Goal: Find specific page/section: Find specific page/section

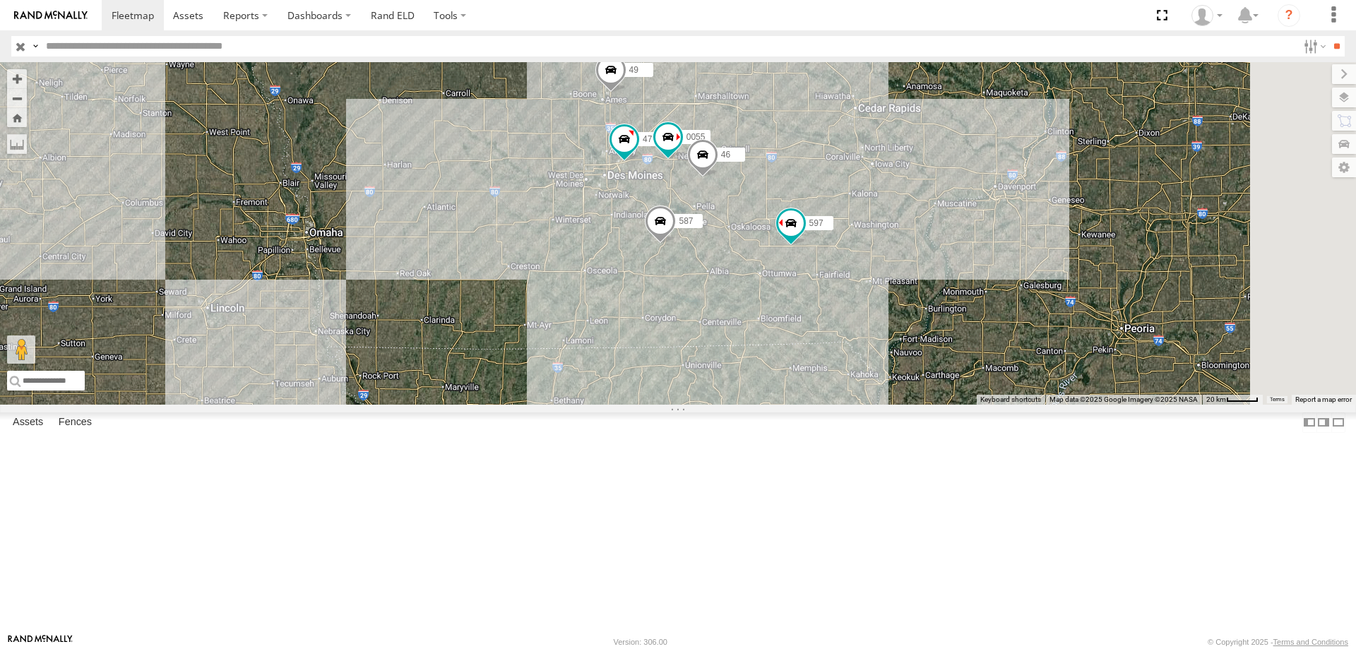
drag, startPoint x: 1054, startPoint y: 139, endPoint x: 942, endPoint y: 238, distance: 149.6
click at [942, 238] on div "545 48 597 47 49 587 0055 46" at bounding box center [678, 233] width 1356 height 342
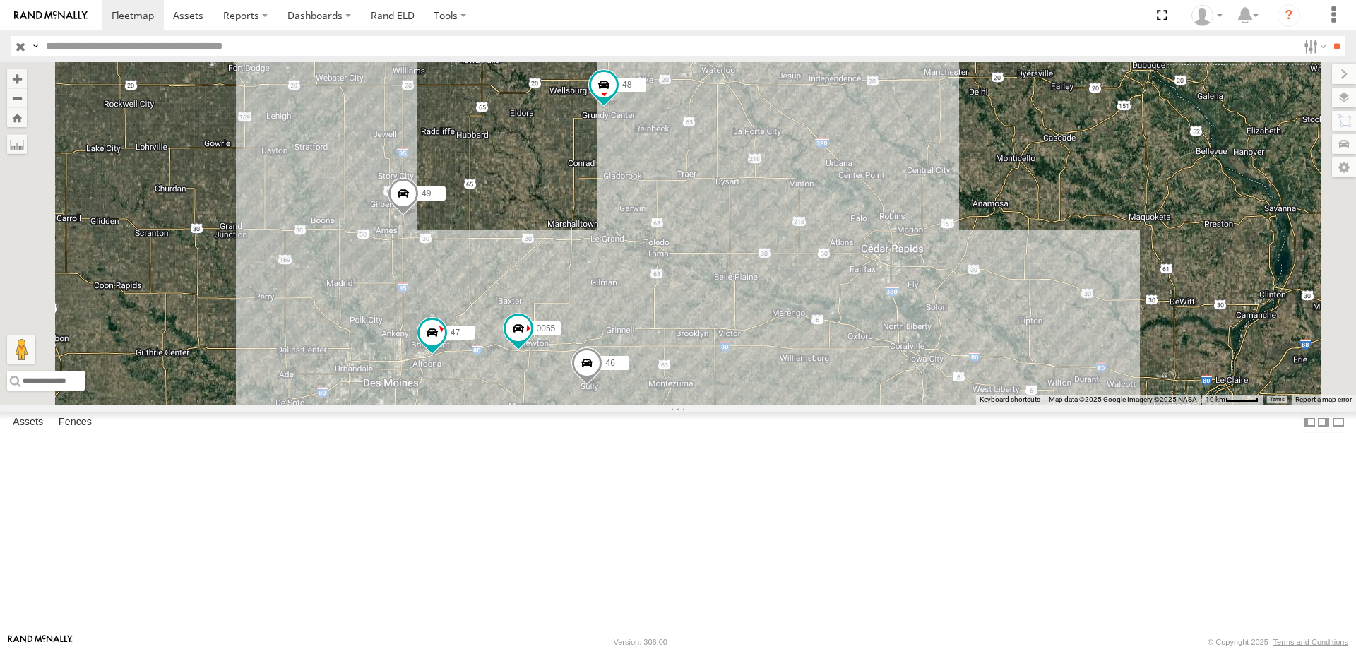
drag, startPoint x: 842, startPoint y: 286, endPoint x: 829, endPoint y: 333, distance: 49.2
click at [829, 333] on div "545 48 597 47 49 587 0055 46" at bounding box center [678, 233] width 1356 height 342
click at [419, 216] on span at bounding box center [403, 197] width 31 height 38
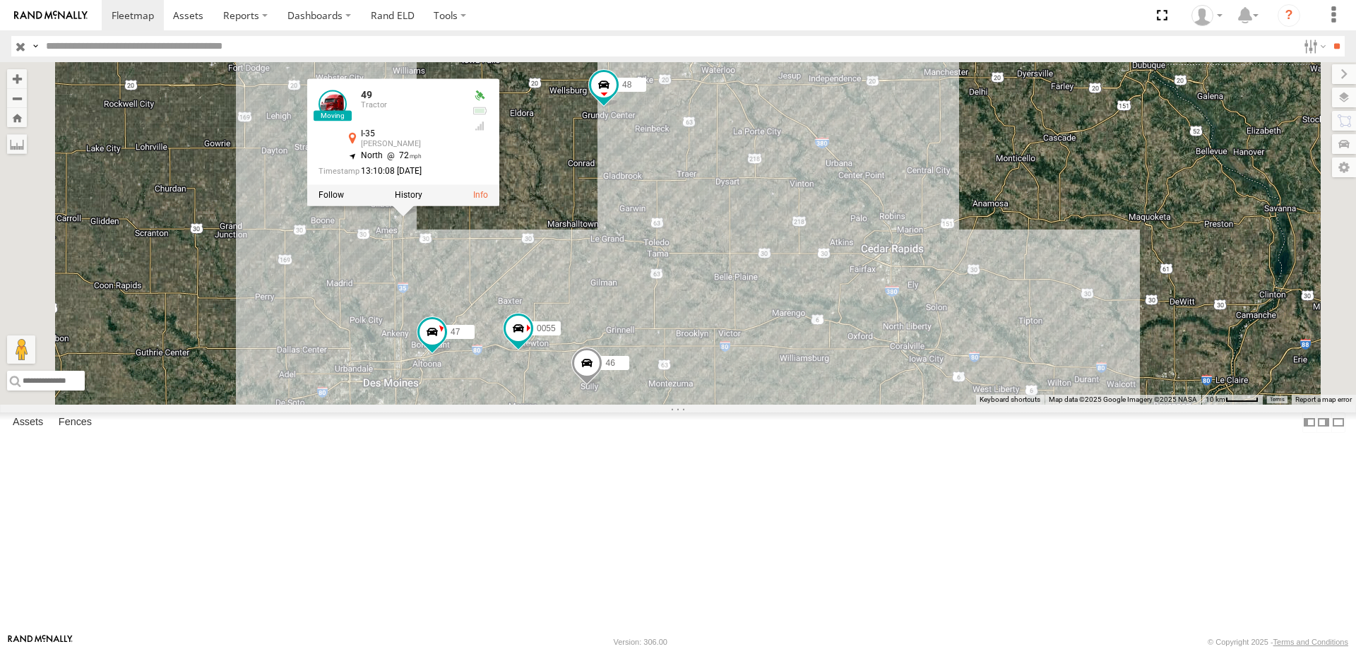
click at [763, 270] on div "545 48 597 47 49 587 0055 46 49 Tractor I-35 [PERSON_NAME] 42.07132 , -93.56753…" at bounding box center [678, 233] width 1356 height 342
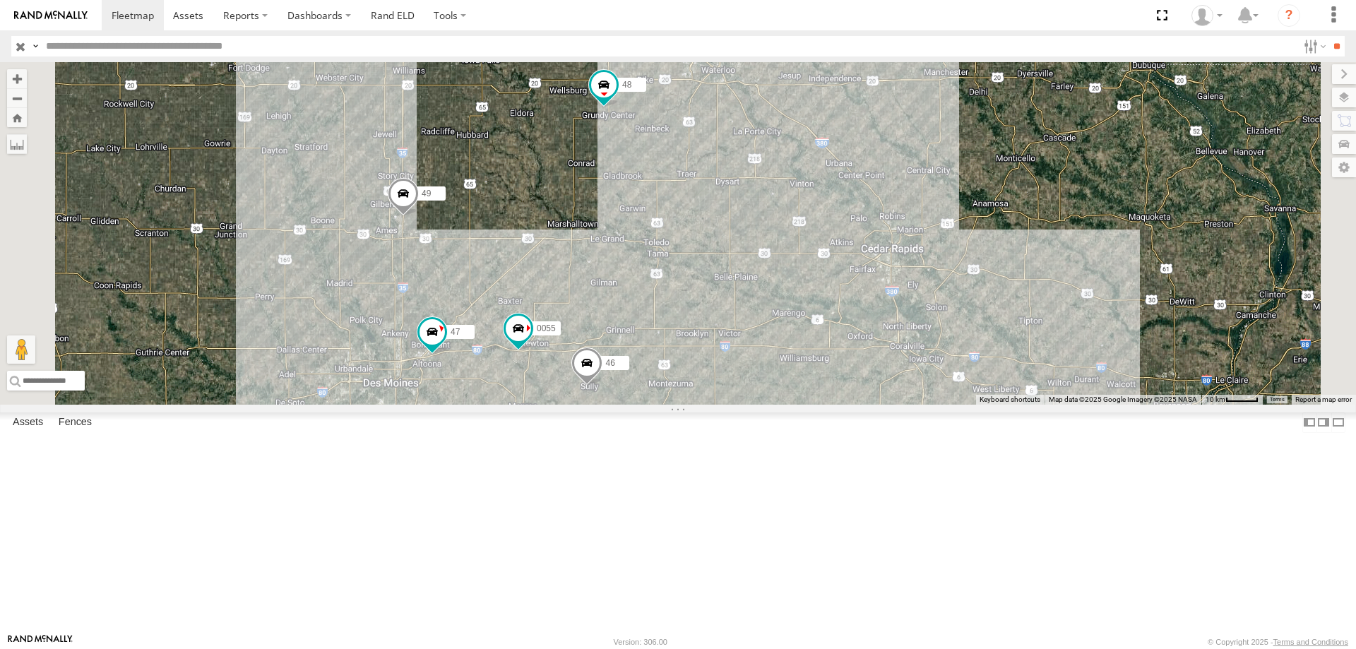
click at [419, 216] on span at bounding box center [403, 197] width 31 height 38
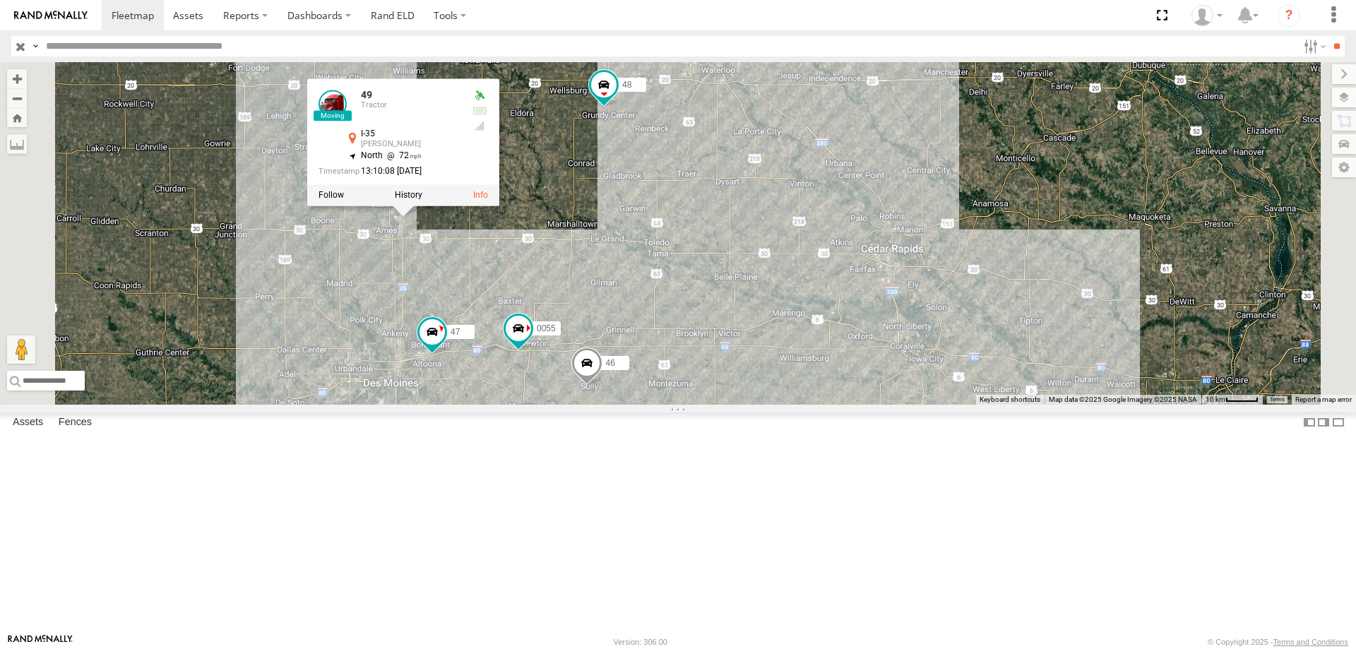
click at [783, 278] on div "545 48 597 47 49 587 0055 46 49 Tractor I-35 [PERSON_NAME] 42.07132 , -93.56753…" at bounding box center [678, 233] width 1356 height 342
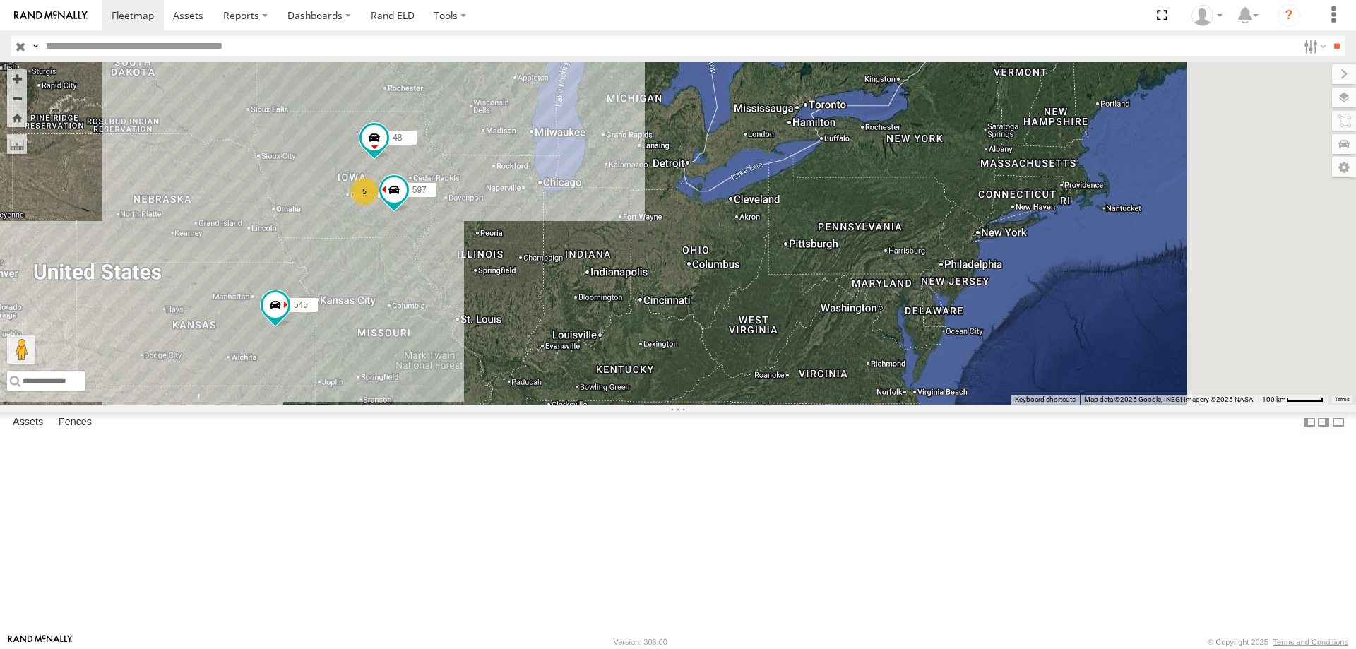
drag, startPoint x: 993, startPoint y: 353, endPoint x: 875, endPoint y: 354, distance: 117.9
click at [875, 354] on div "545 48 597 5" at bounding box center [678, 233] width 1356 height 342
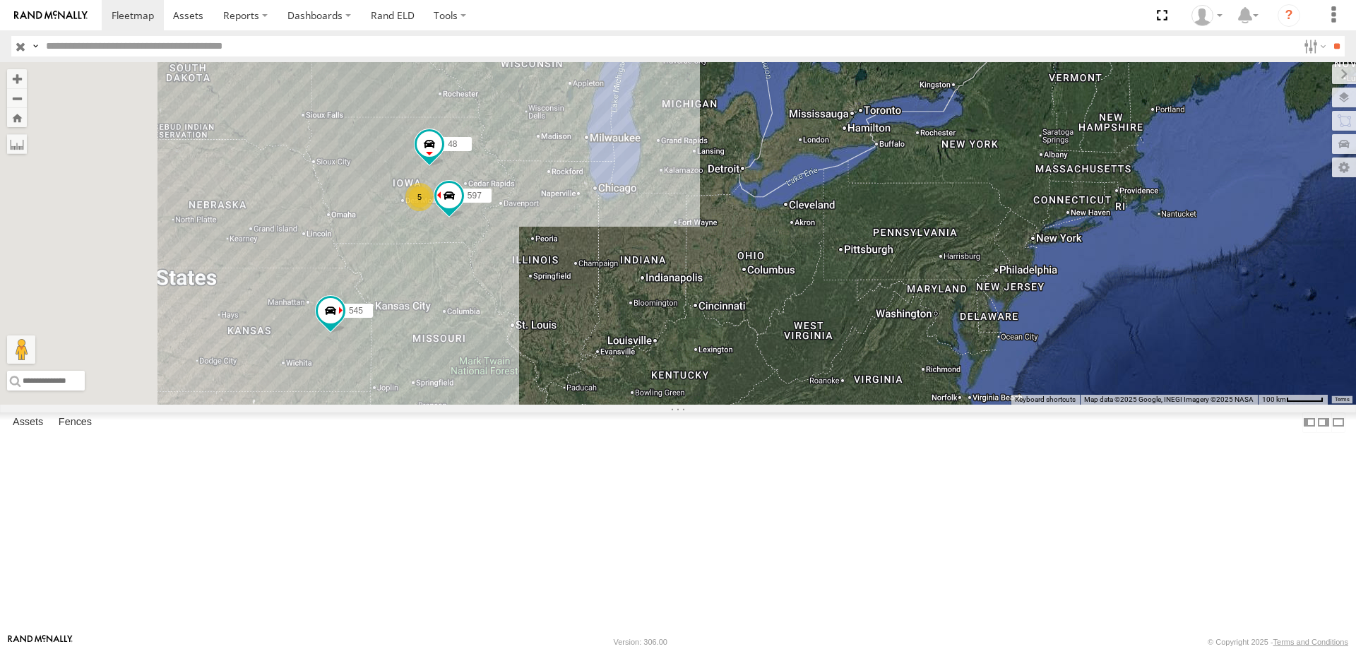
drag, startPoint x: 825, startPoint y: 378, endPoint x: 920, endPoint y: 386, distance: 94.9
click at [920, 386] on div "545 48 597 5" at bounding box center [678, 233] width 1356 height 342
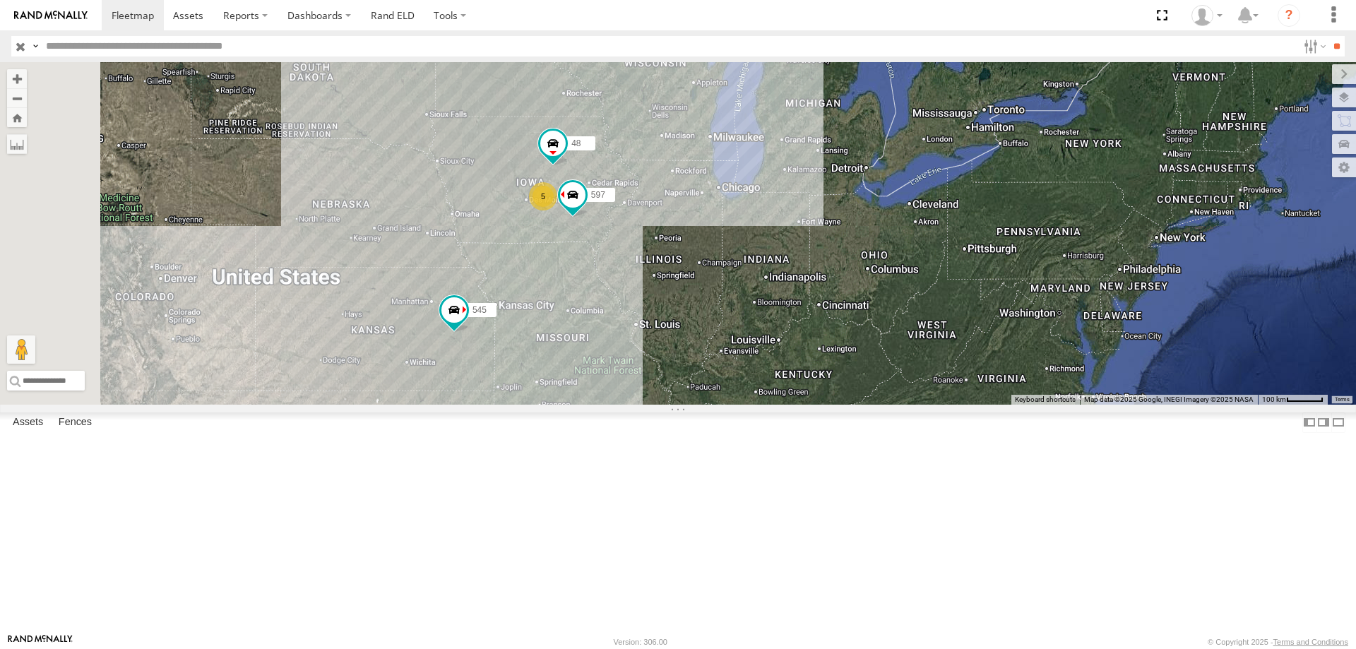
drag, startPoint x: 671, startPoint y: 402, endPoint x: 772, endPoint y: 414, distance: 101.7
click at [772, 405] on div "545 48 597 5" at bounding box center [678, 233] width 1356 height 342
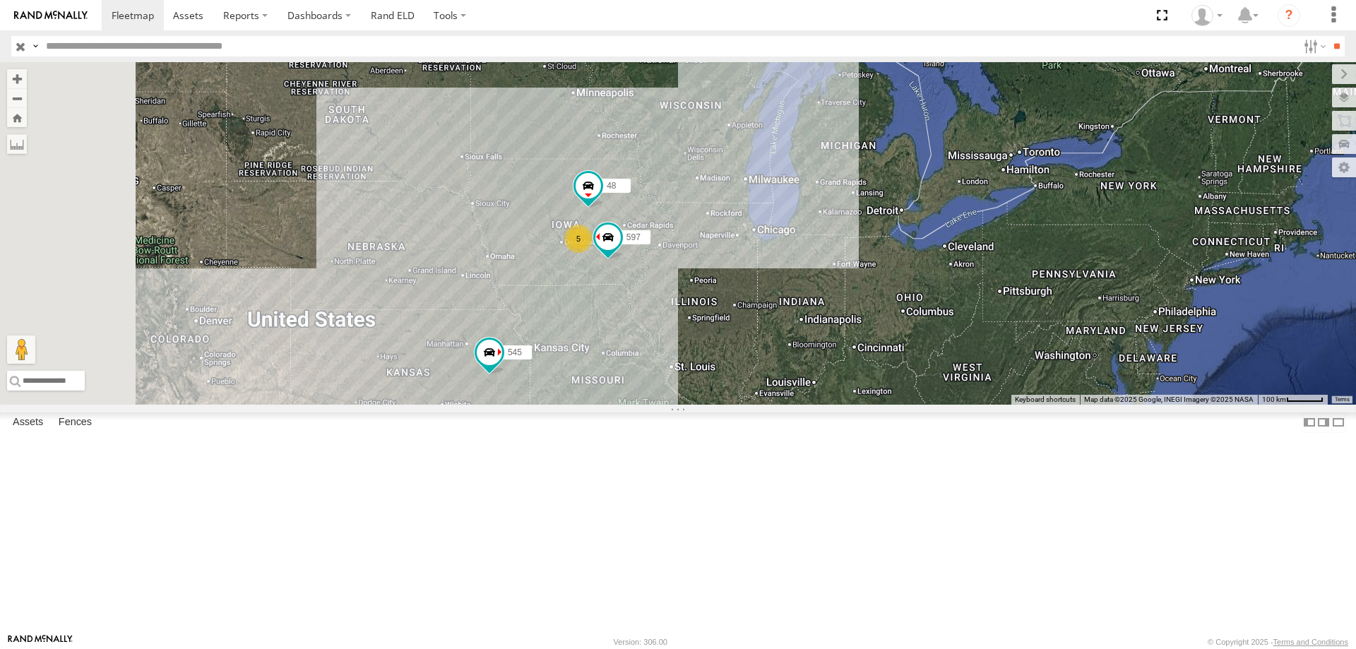
drag, startPoint x: 714, startPoint y: 348, endPoint x: 759, endPoint y: 400, distance: 68.1
click at [759, 400] on div "545 48 597 5" at bounding box center [678, 233] width 1356 height 342
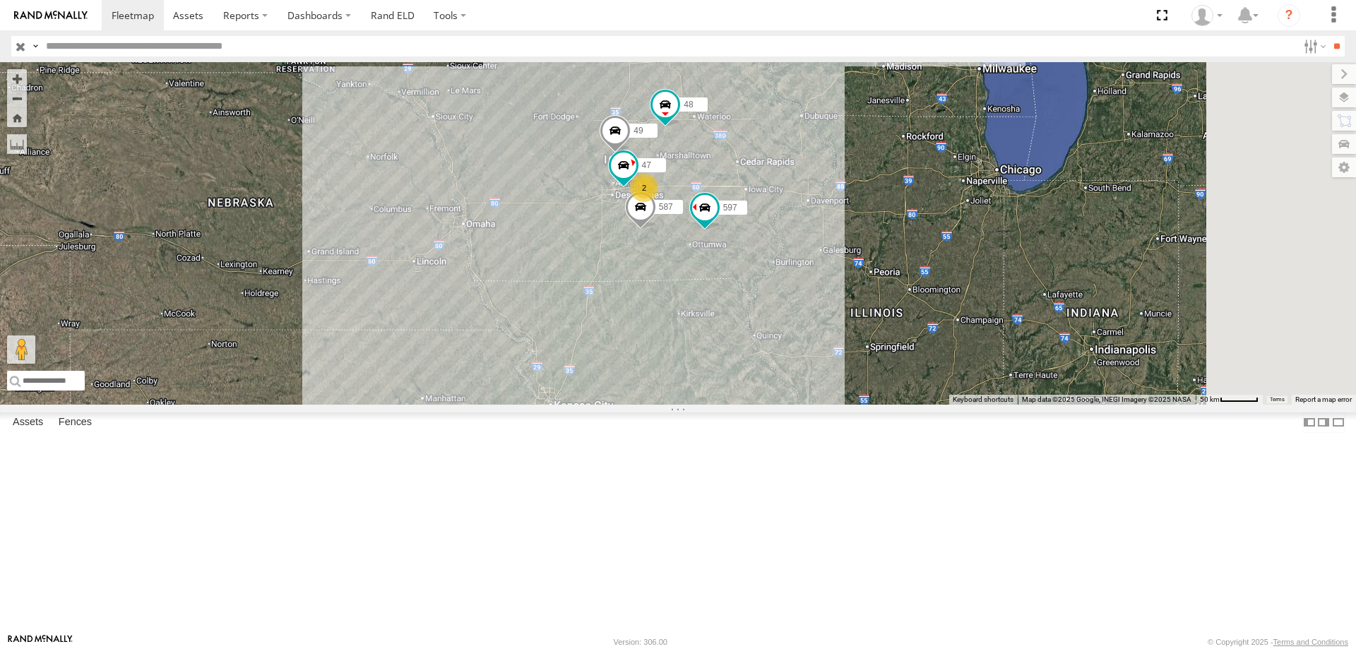
drag, startPoint x: 862, startPoint y: 335, endPoint x: 801, endPoint y: 443, distance: 123.9
click at [801, 405] on div "545 48 597 47 49 587 2" at bounding box center [678, 233] width 1356 height 342
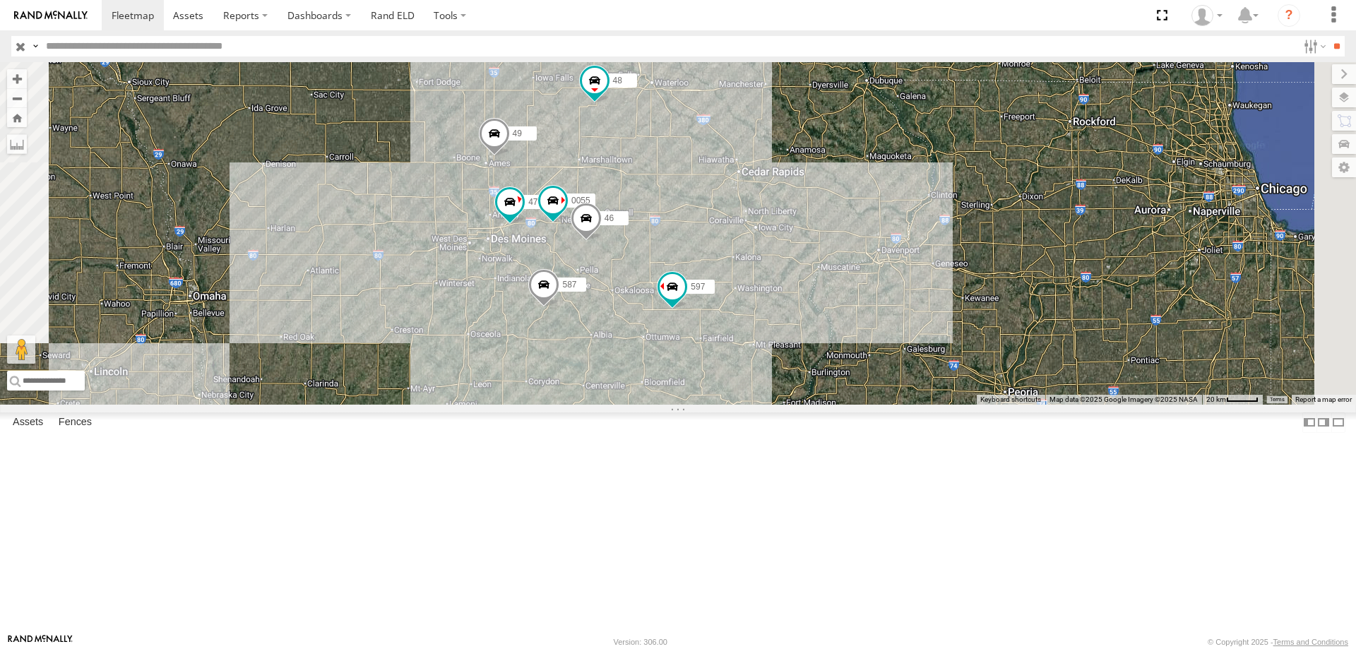
drag, startPoint x: 967, startPoint y: 227, endPoint x: 887, endPoint y: 293, distance: 102.8
click at [887, 293] on div "545 48 597 47 49 587 0055 46" at bounding box center [678, 233] width 1356 height 342
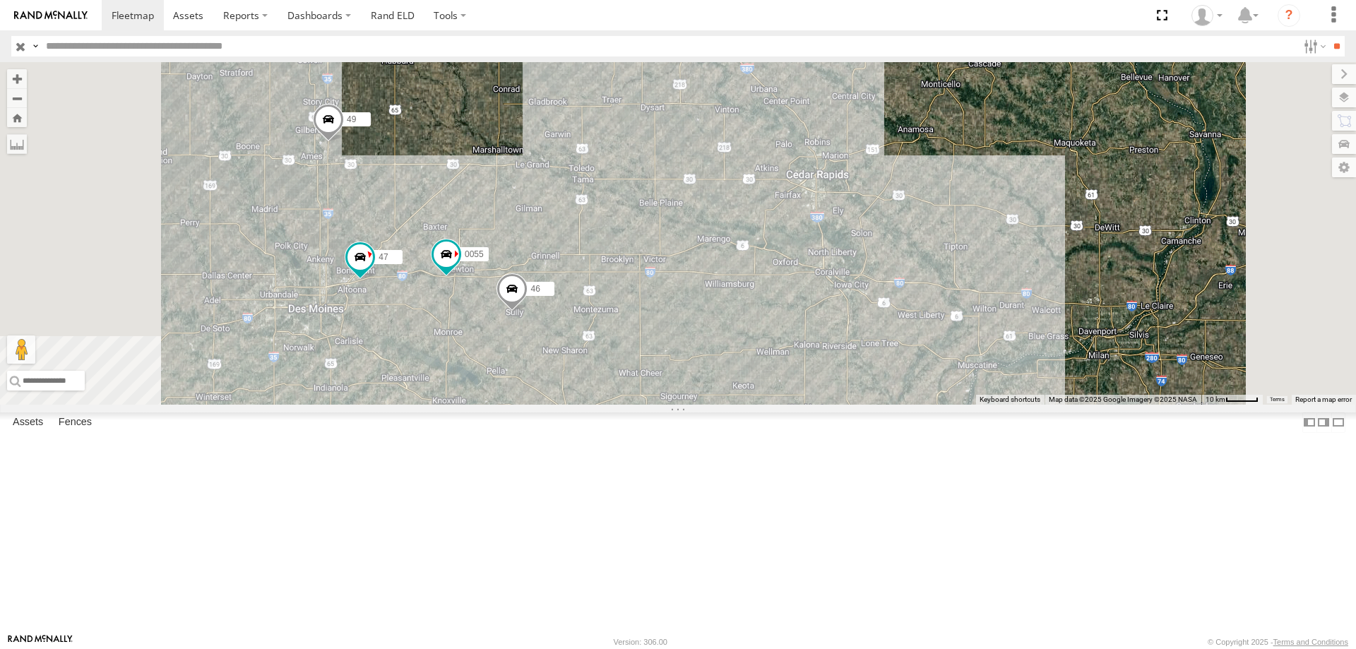
drag, startPoint x: 808, startPoint y: 319, endPoint x: 861, endPoint y: 334, distance: 54.3
click at [861, 334] on div "545 48 597 47 49 587 0055 46" at bounding box center [678, 233] width 1356 height 342
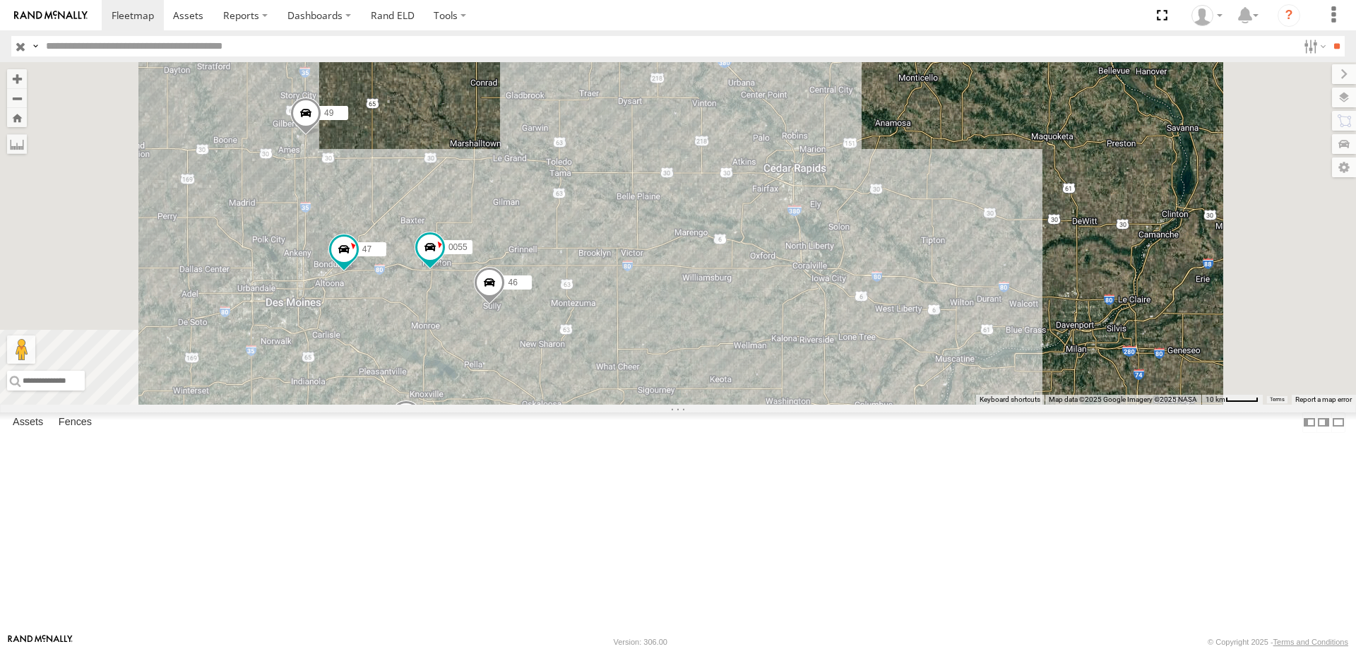
drag, startPoint x: 763, startPoint y: 337, endPoint x: 739, endPoint y: 377, distance: 46.3
click at [741, 331] on div "545 48 597 47 49 587 0055 46" at bounding box center [678, 233] width 1356 height 342
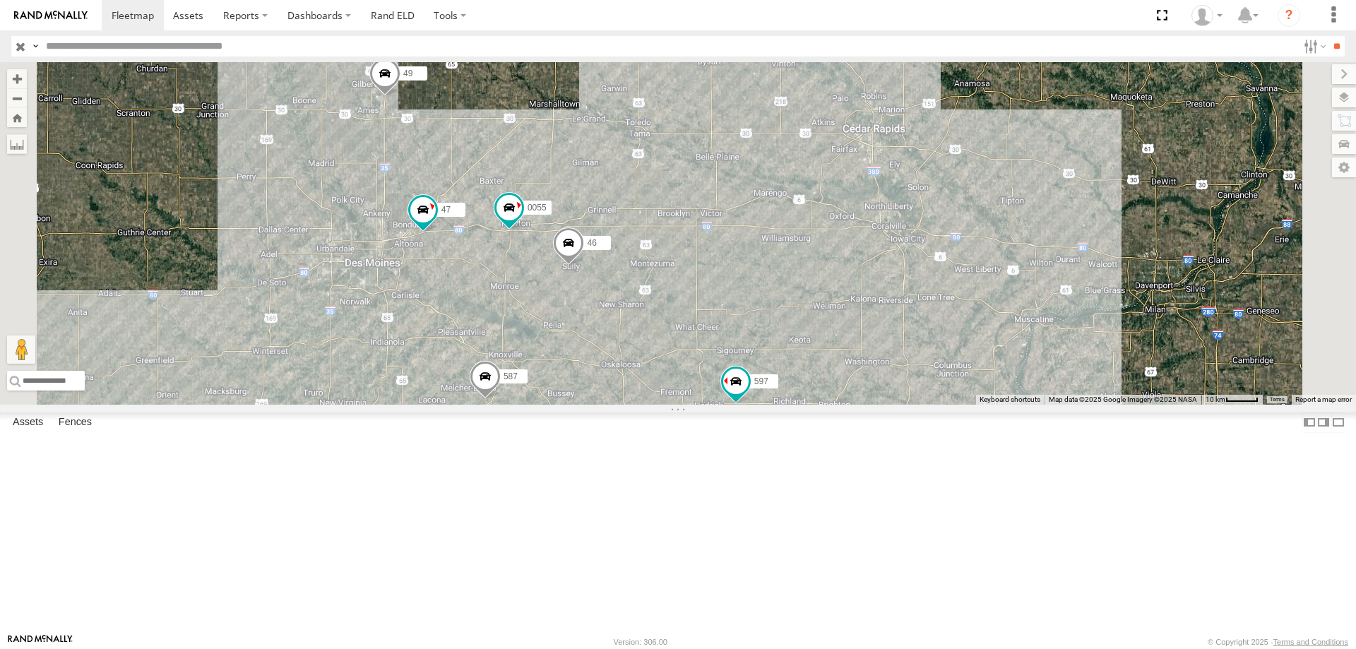
drag, startPoint x: 811, startPoint y: 226, endPoint x: 811, endPoint y: 244, distance: 17.7
click at [811, 244] on div "545 48 597 47 49 587 0055 46" at bounding box center [678, 233] width 1356 height 342
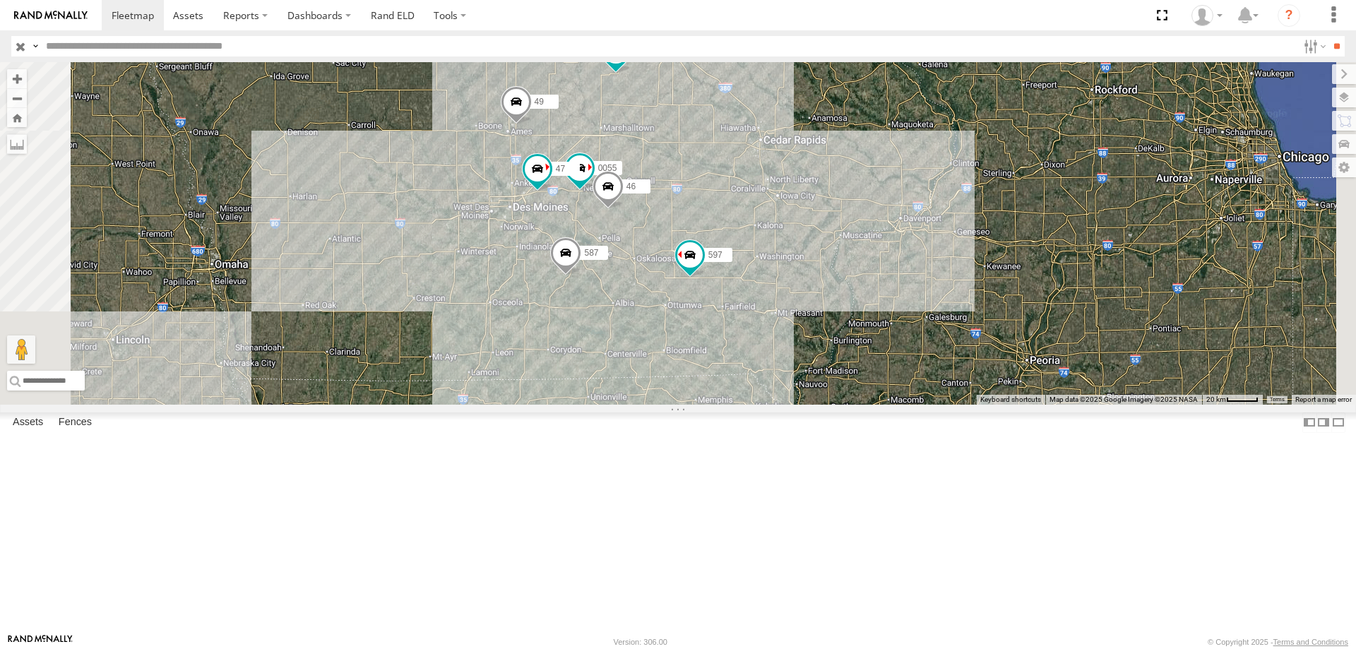
drag, startPoint x: 900, startPoint y: 238, endPoint x: 920, endPoint y: 331, distance: 95.3
click at [920, 331] on div "545 48 597 49 587 0055 47 46" at bounding box center [678, 233] width 1356 height 342
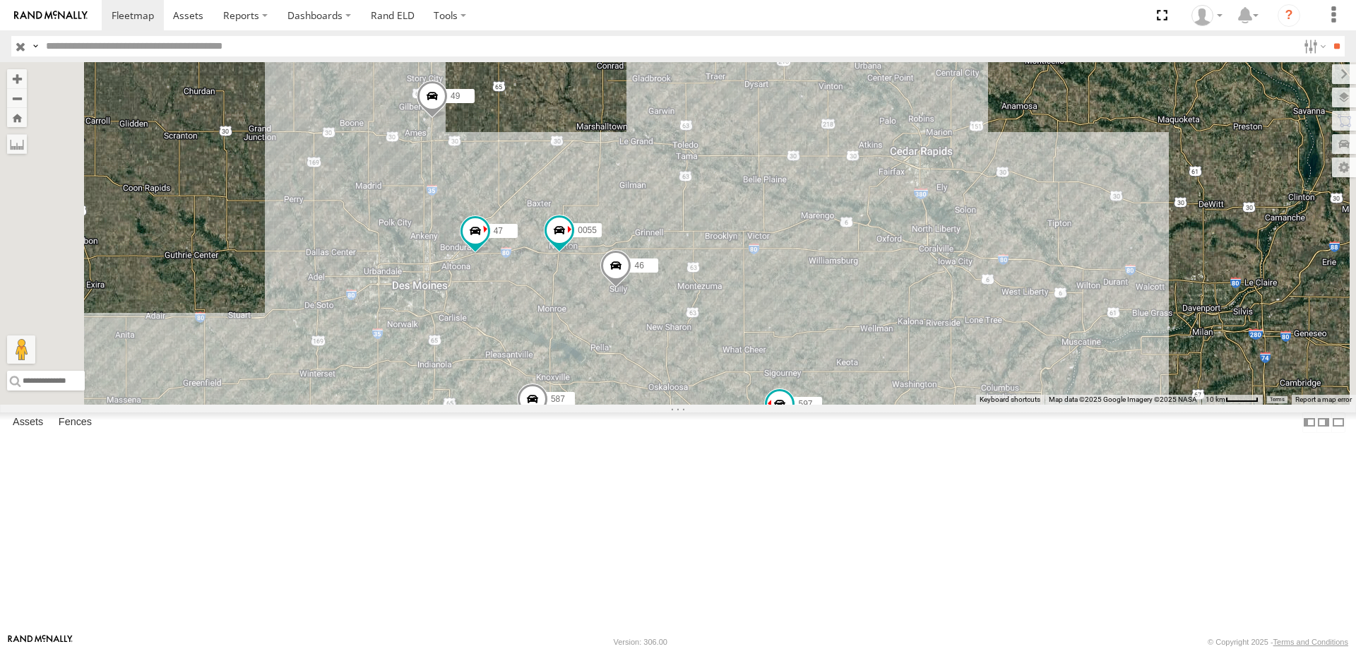
click at [883, 267] on div "545 48 597 49 587 0055 47 46" at bounding box center [678, 233] width 1356 height 342
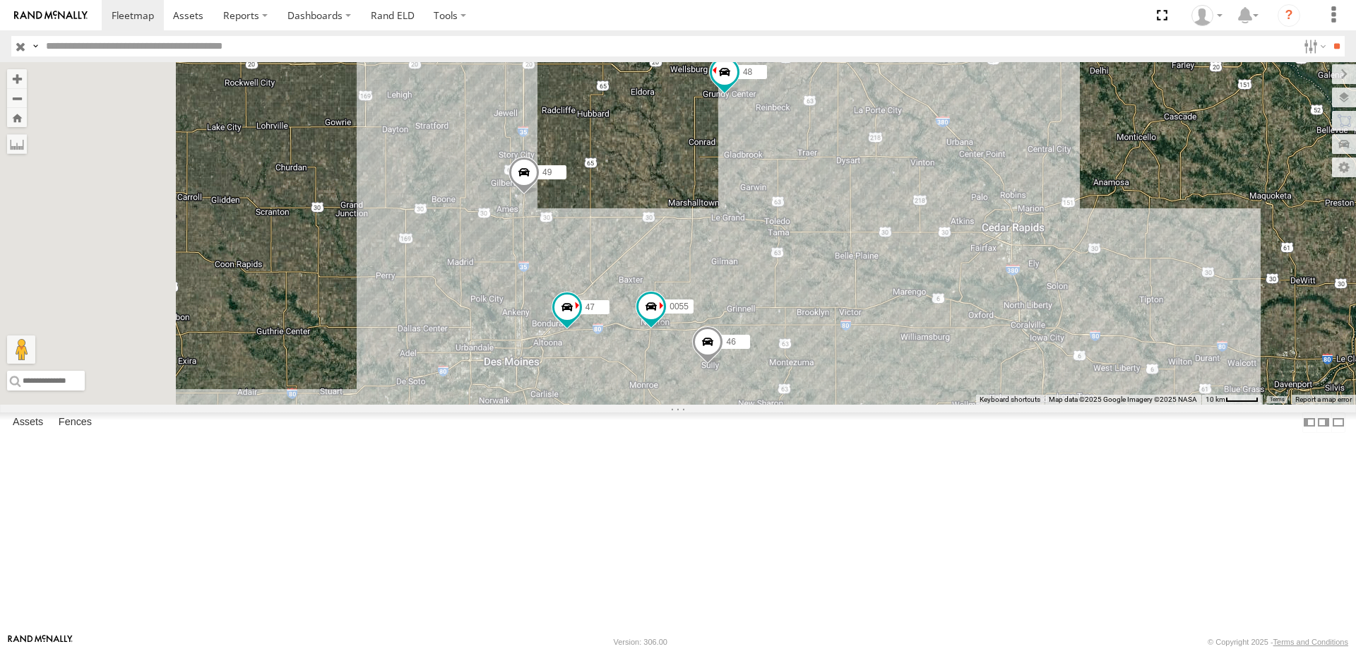
drag, startPoint x: 560, startPoint y: 277, endPoint x: 637, endPoint y: 330, distance: 93.8
click at [637, 330] on div "545 48 597 49 587 0055 47 46" at bounding box center [678, 233] width 1356 height 342
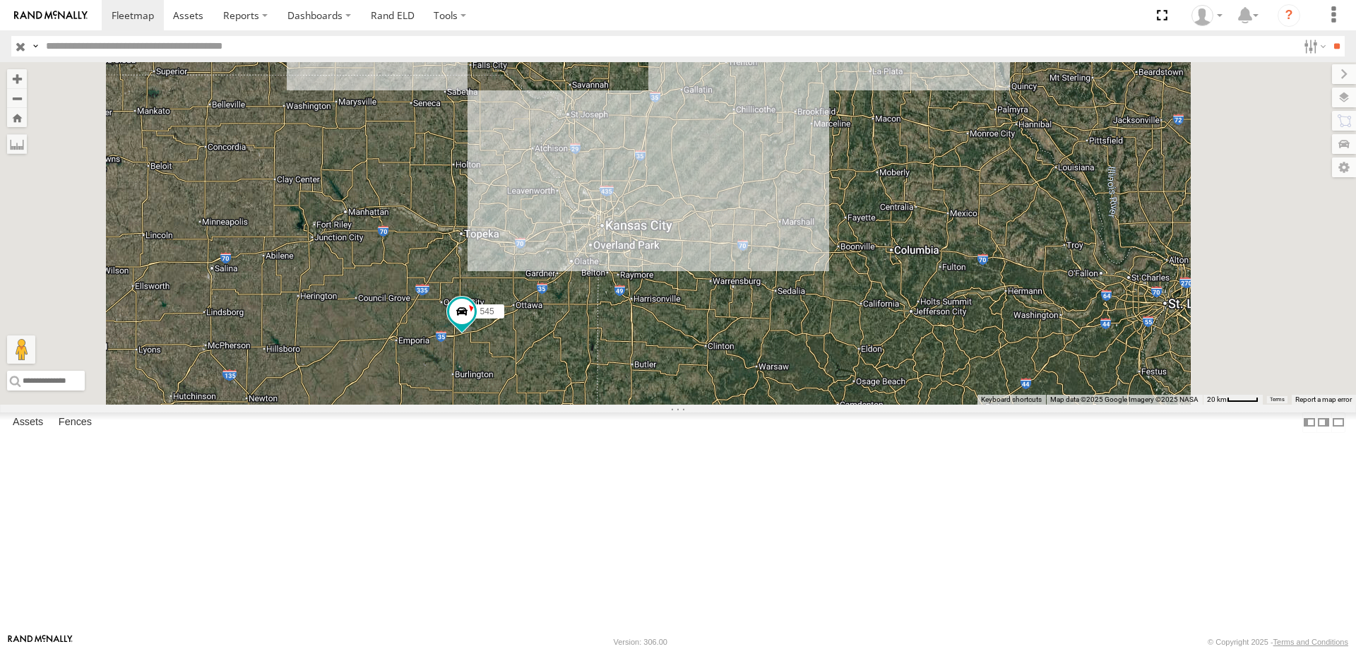
drag, startPoint x: 914, startPoint y: 300, endPoint x: 839, endPoint y: 403, distance: 127.0
click at [839, 403] on div "545 48 49 597" at bounding box center [678, 233] width 1356 height 342
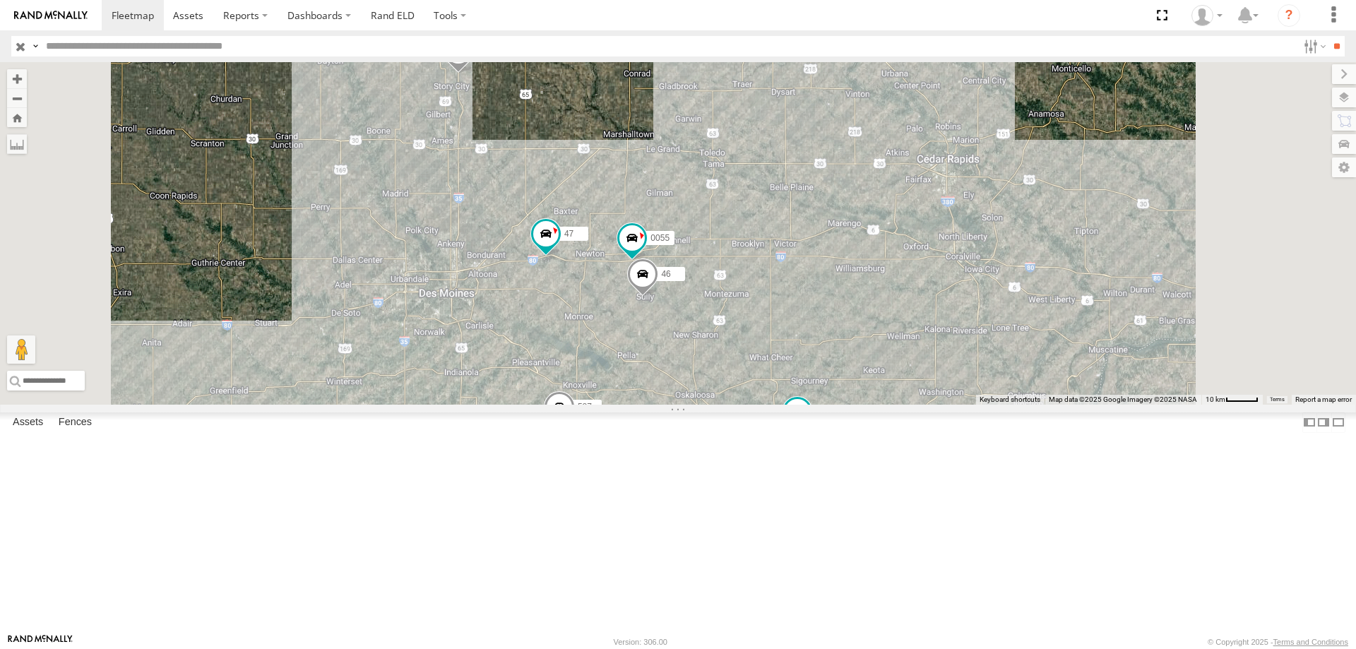
drag, startPoint x: 839, startPoint y: 313, endPoint x: 833, endPoint y: 322, distance: 11.2
click at [833, 322] on div "545 48 49 597 587 47 0055 46" at bounding box center [678, 233] width 1356 height 342
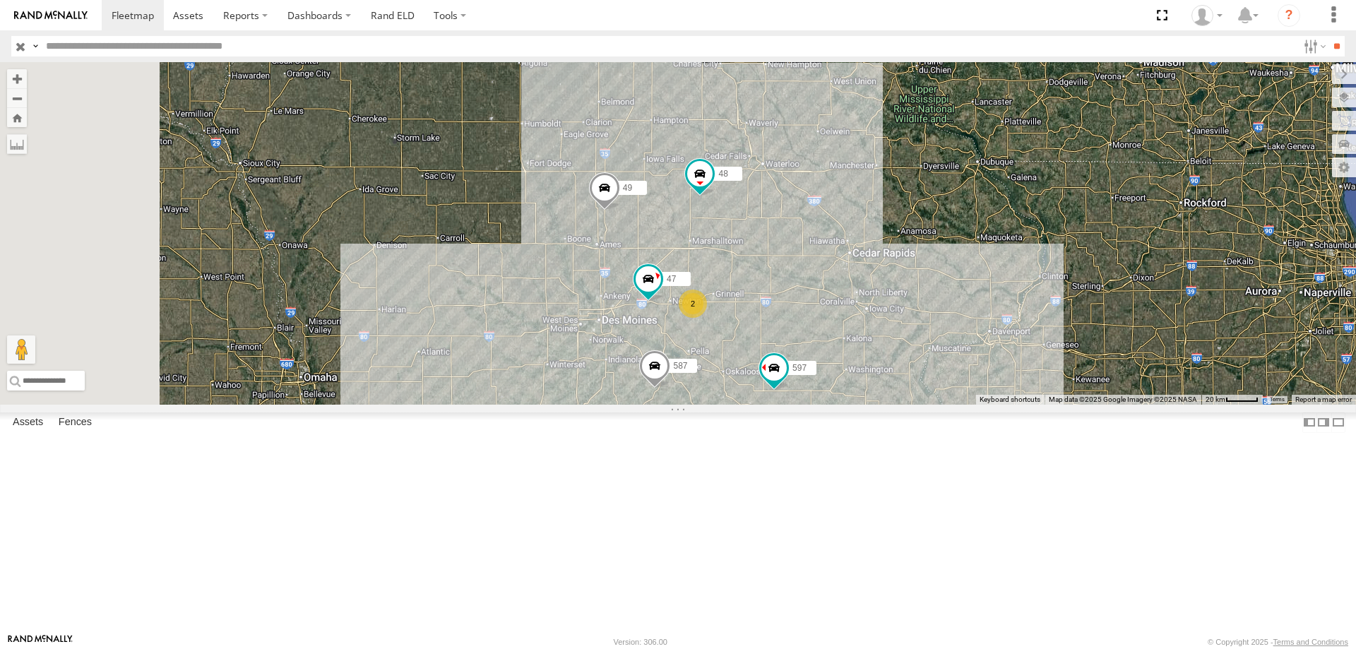
drag, startPoint x: 577, startPoint y: 393, endPoint x: 688, endPoint y: 400, distance: 111.1
click at [688, 400] on div "545 48 49 597 587 47 2" at bounding box center [678, 233] width 1356 height 342
